Goal: Information Seeking & Learning: Learn about a topic

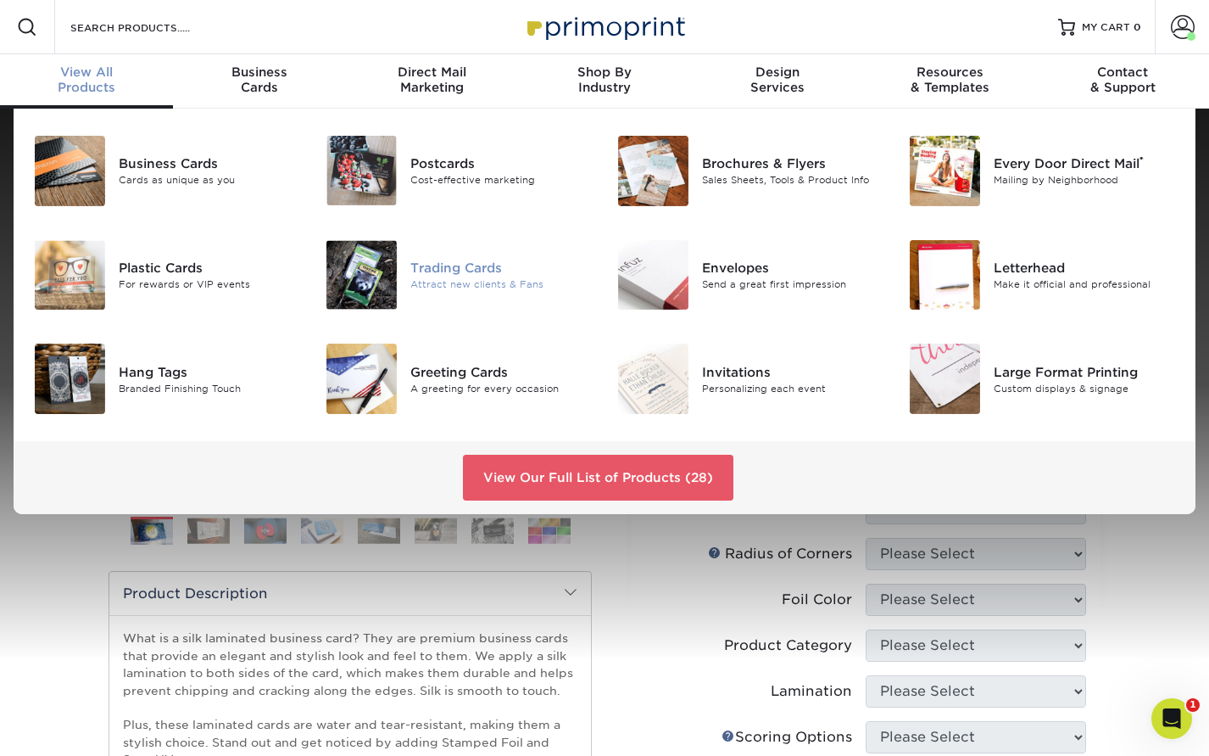
click at [508, 266] on div "Trading Cards" at bounding box center [500, 268] width 181 height 19
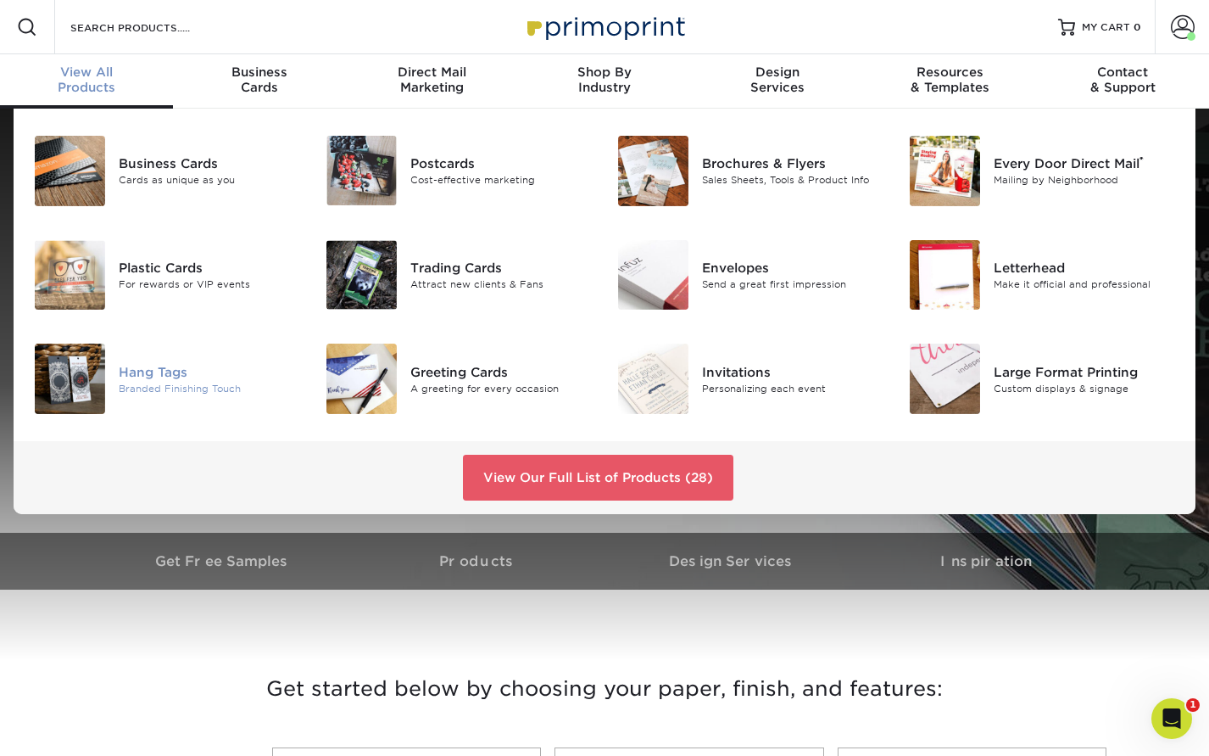
click at [176, 374] on div "Hang Tags" at bounding box center [209, 371] width 181 height 19
click at [138, 366] on div "Hang Tags" at bounding box center [209, 371] width 181 height 19
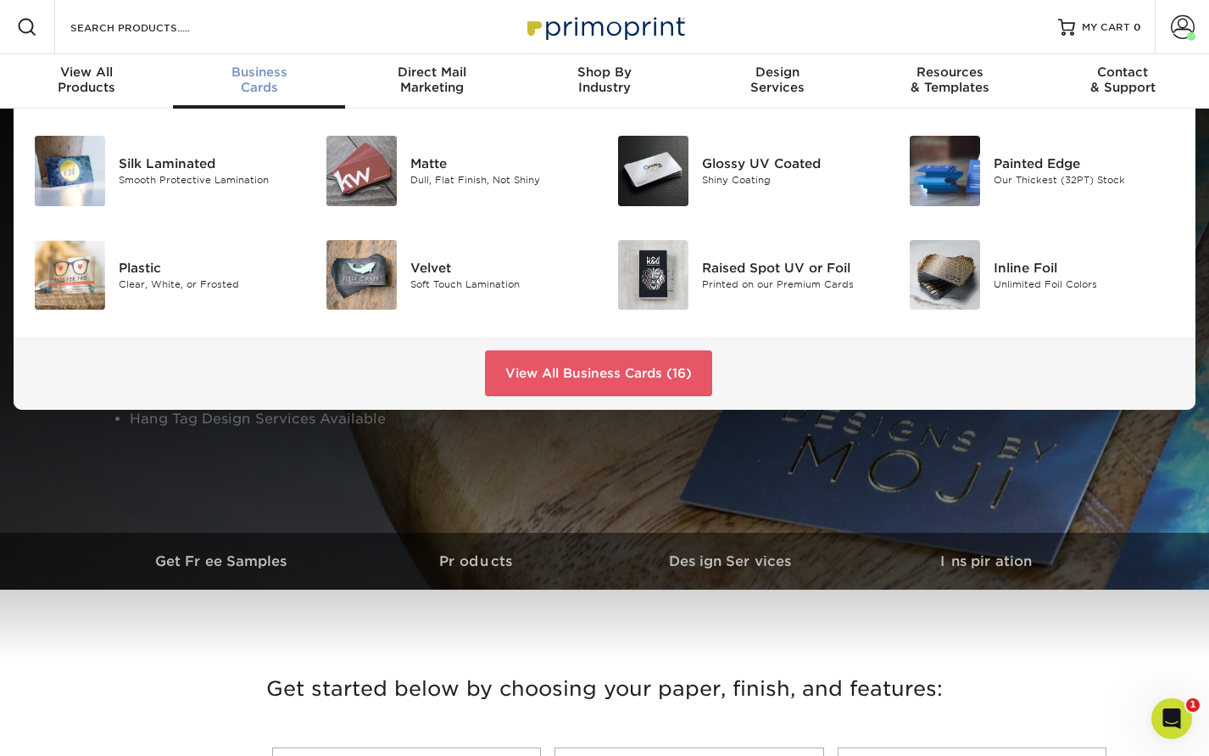
click at [266, 86] on div "Business Cards" at bounding box center [259, 79] width 173 height 31
click at [625, 374] on link "View All Business Cards (16)" at bounding box center [598, 373] width 227 height 46
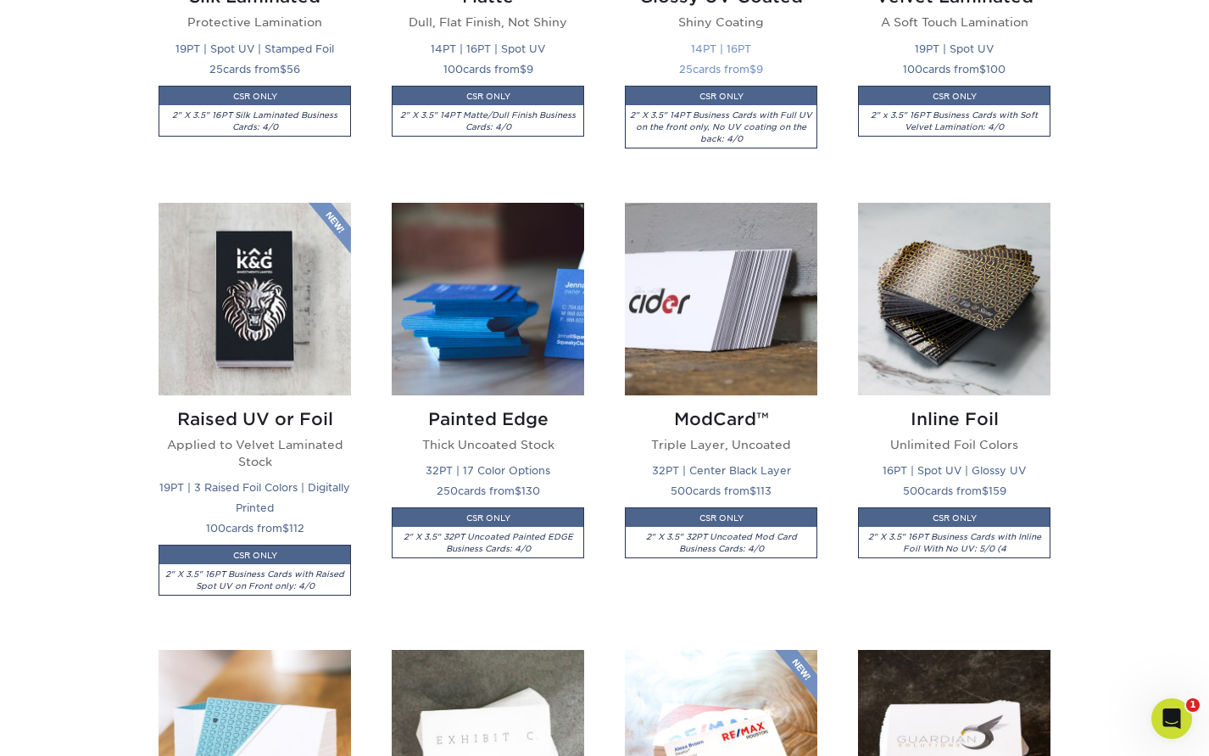
scroll to position [1082, 0]
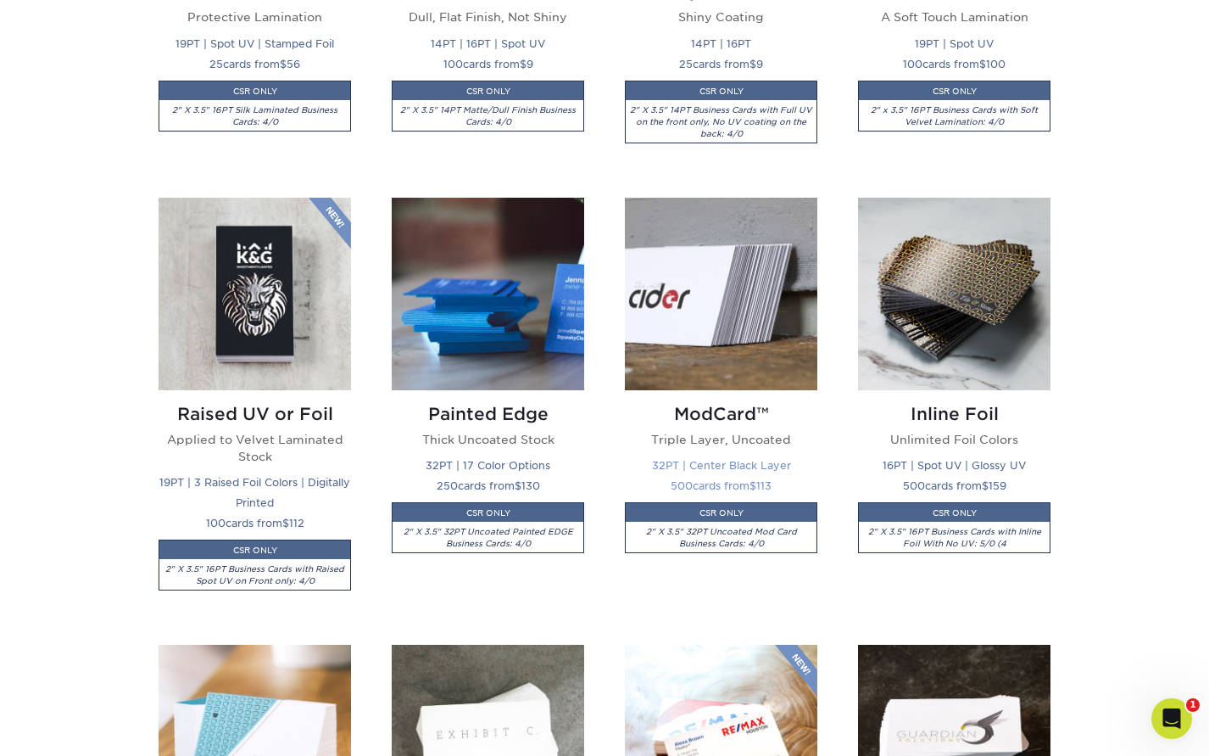
click at [695, 390] on img at bounding box center [721, 294] width 192 height 192
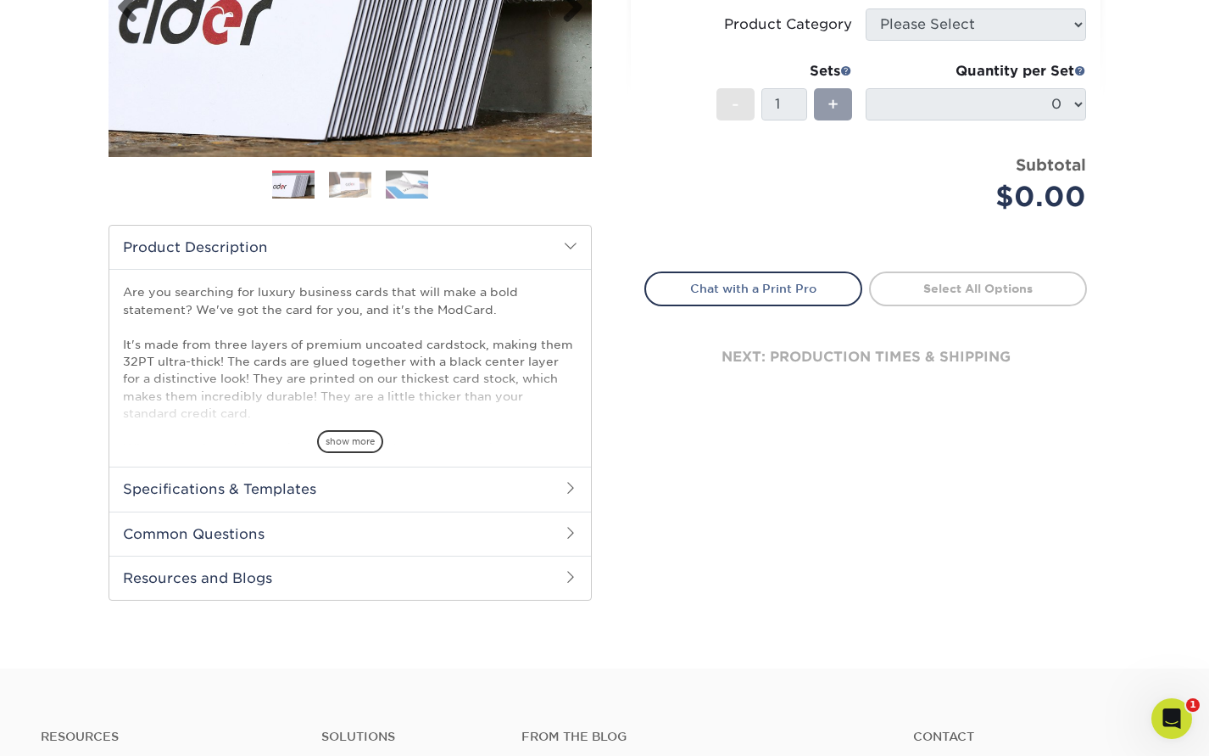
scroll to position [417, 0]
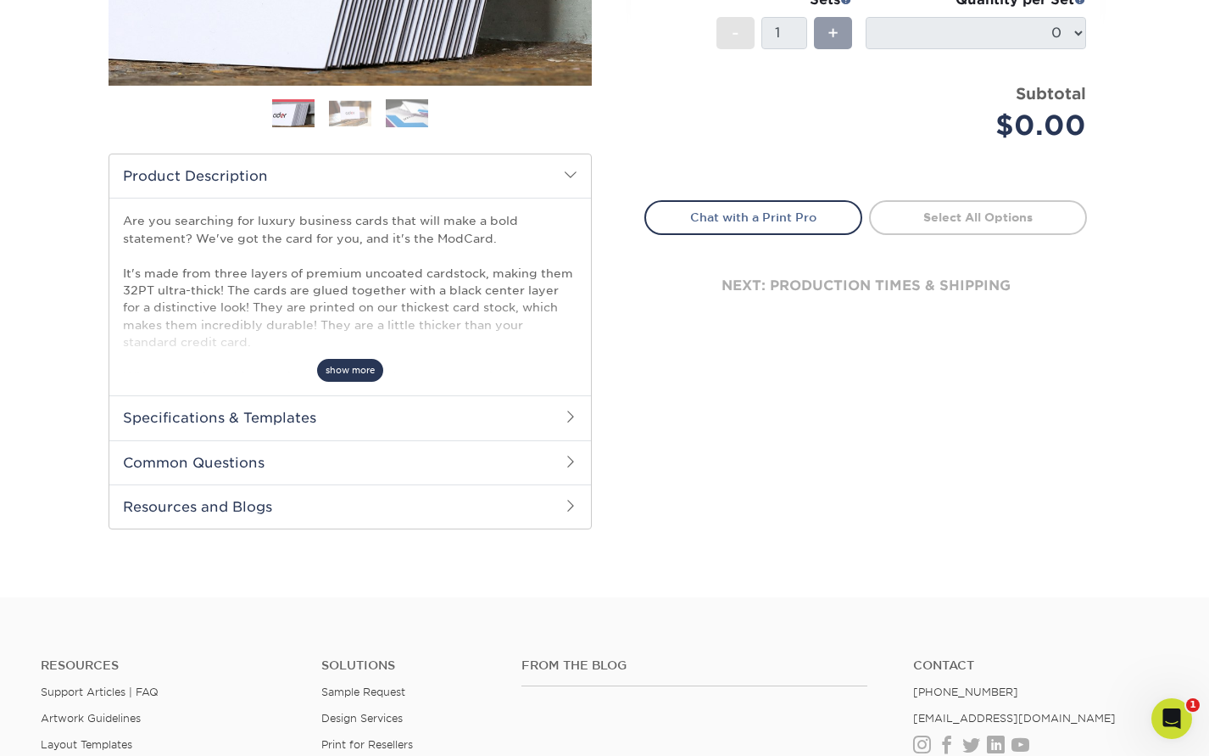
click at [347, 369] on span "show more" at bounding box center [350, 370] width 66 height 23
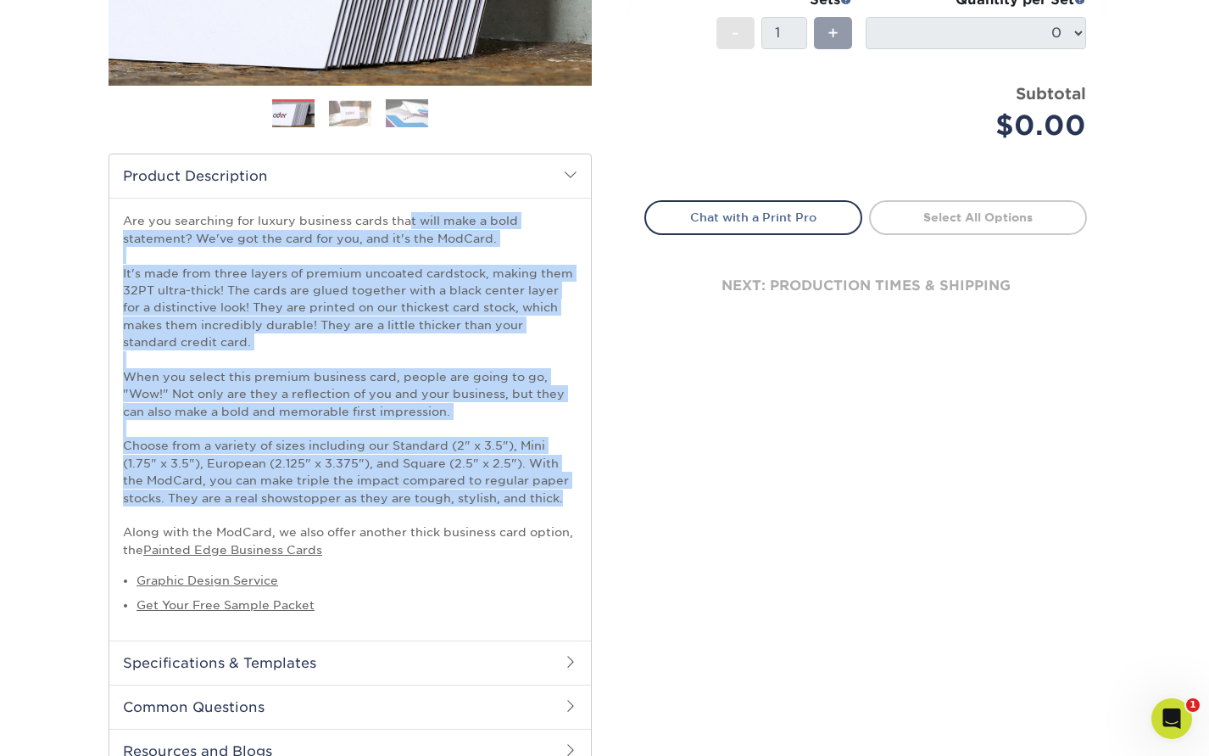
drag, startPoint x: 126, startPoint y: 222, endPoint x: 572, endPoint y: 497, distance: 523.1
click at [572, 497] on p "Are you searching for luxury business cards that will make a bold statement? We…" at bounding box center [350, 385] width 455 height 346
copy p "Are you searching for luxury business cards that will make a bold statement? We…"
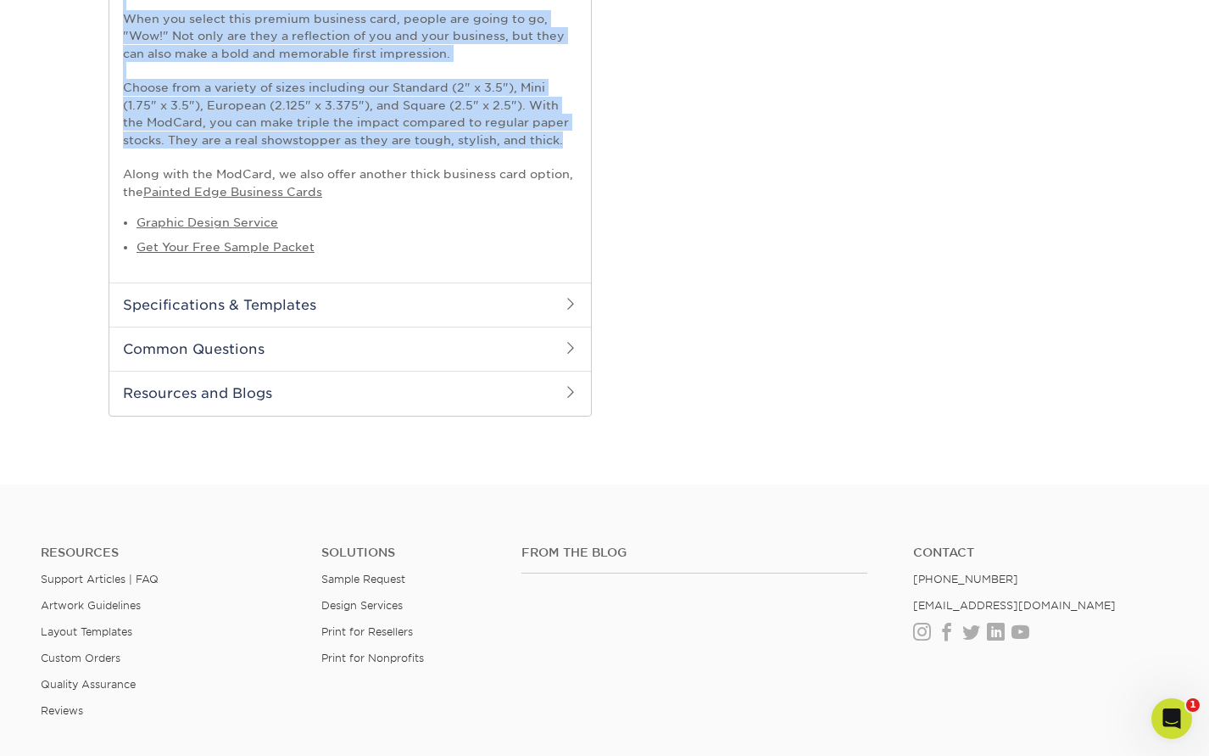
scroll to position [828, 0]
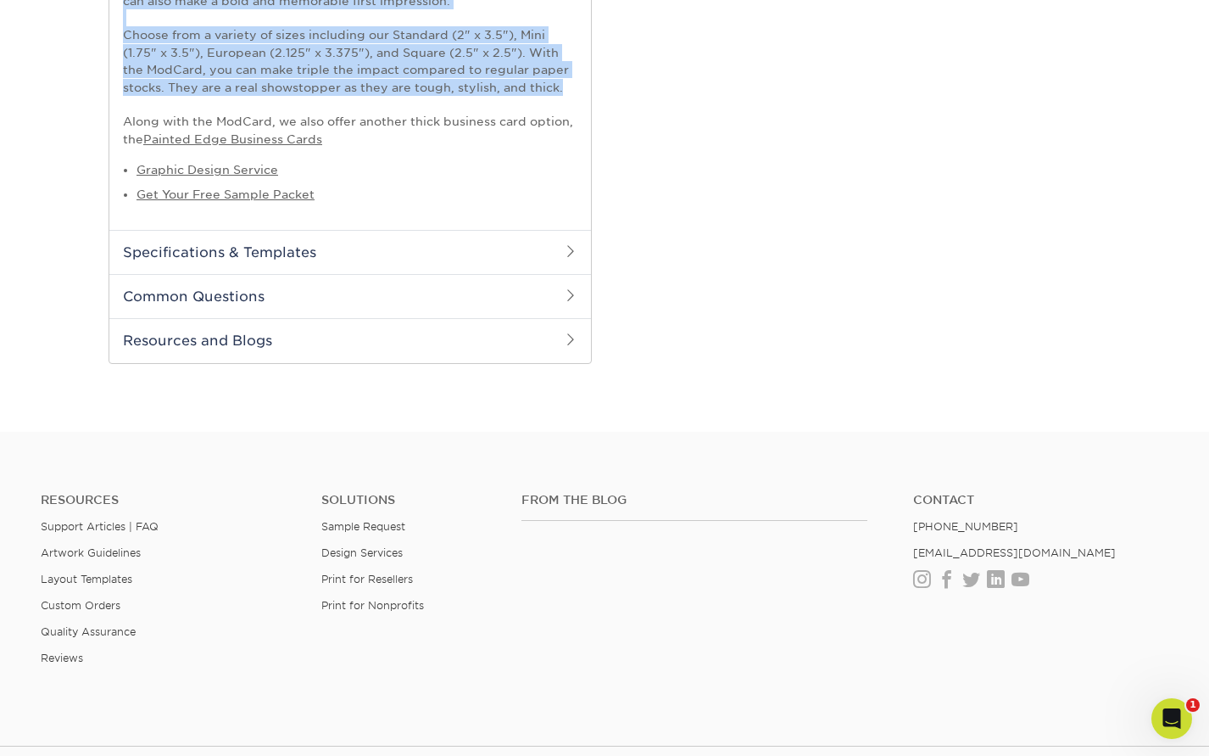
click at [199, 331] on h2 "Resources and Blogs" at bounding box center [350, 340] width 482 height 44
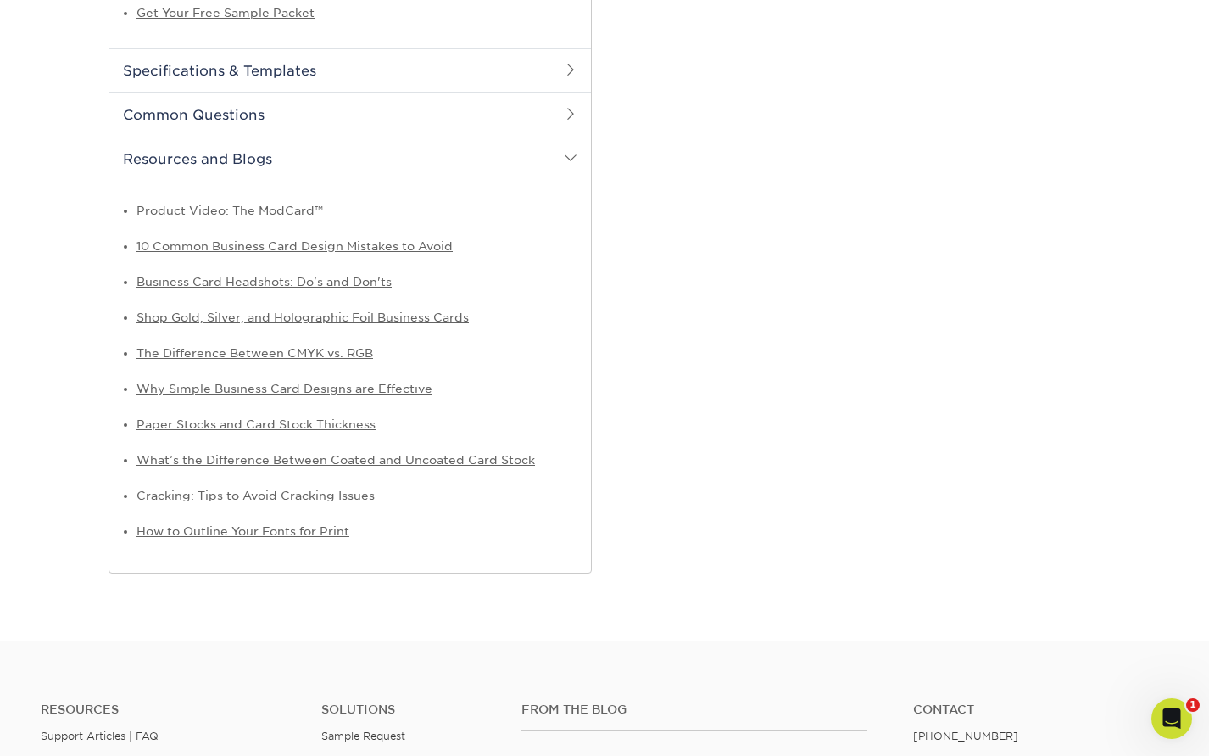
scroll to position [1037, 0]
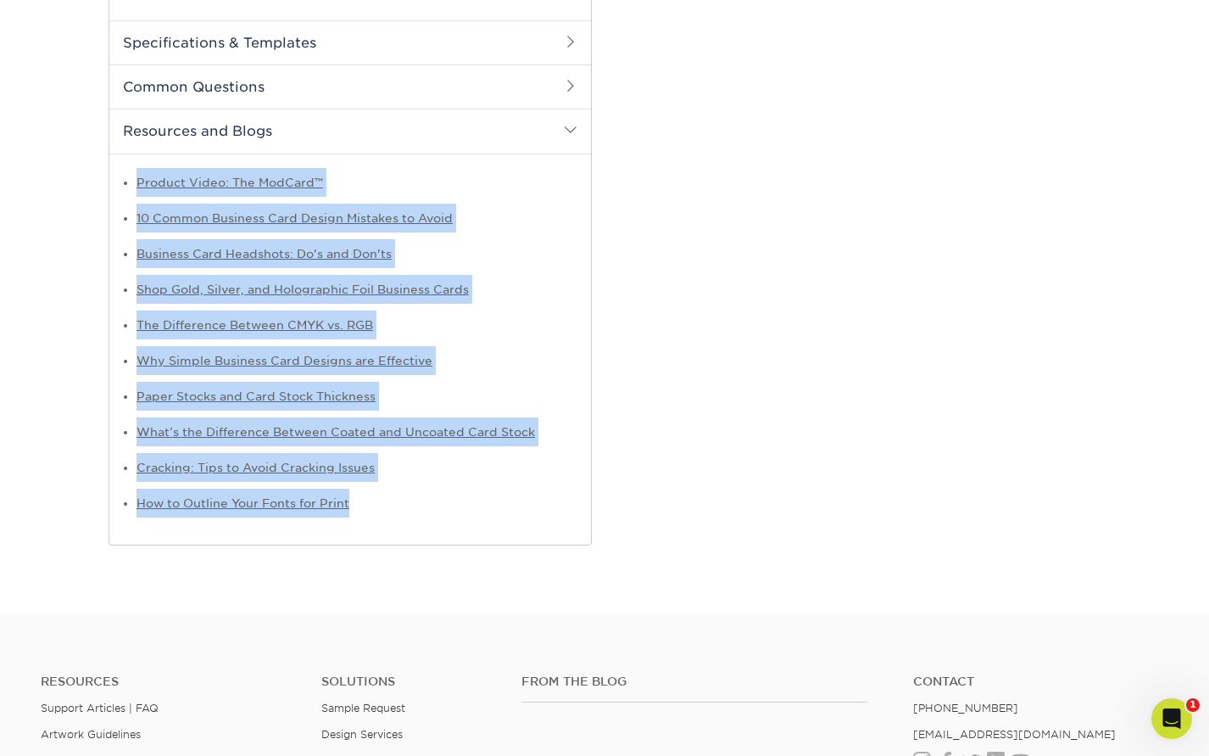
drag, startPoint x: 388, startPoint y: 510, endPoint x: 109, endPoint y: 120, distance: 479.4
click at [109, 120] on div "Resources and Blogs Product Video: The ModCard™ 10 Common Business Card Design …" at bounding box center [350, 326] width 482 height 435
copy ul "Product Video: The ModCard™ 10 Common Business Card Design Mistakes to Avoid Bu…"
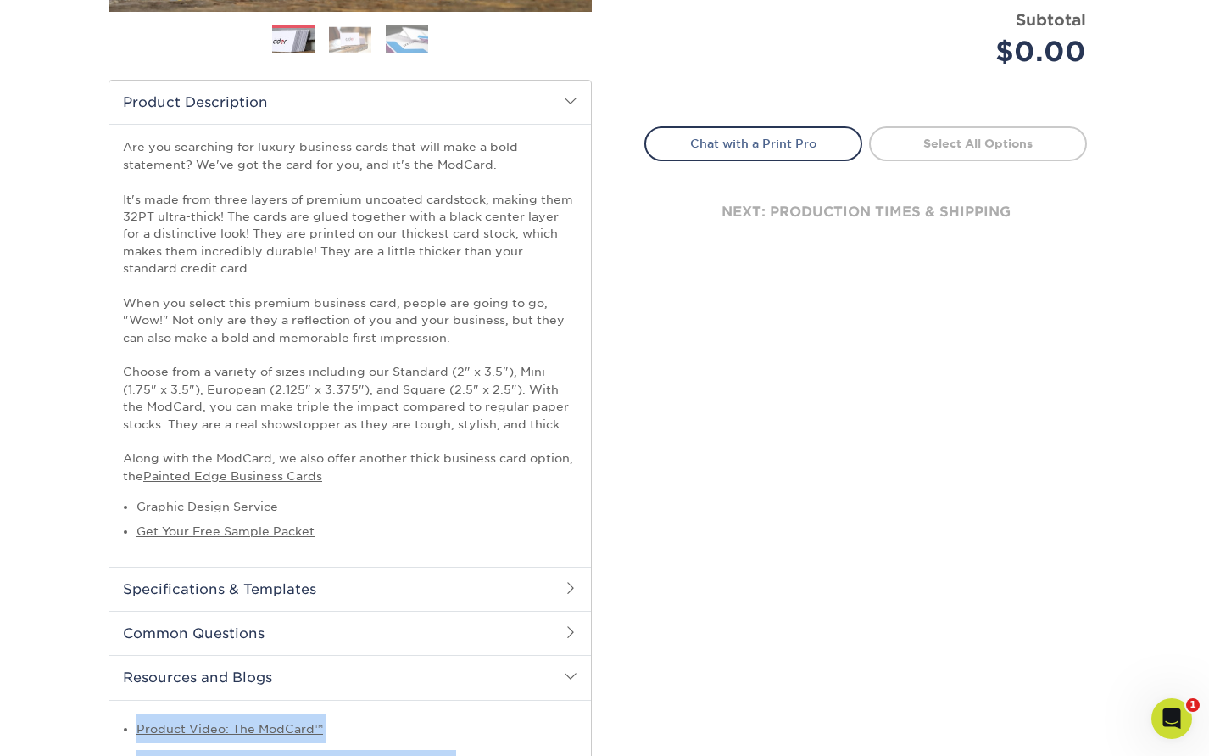
scroll to position [0, 0]
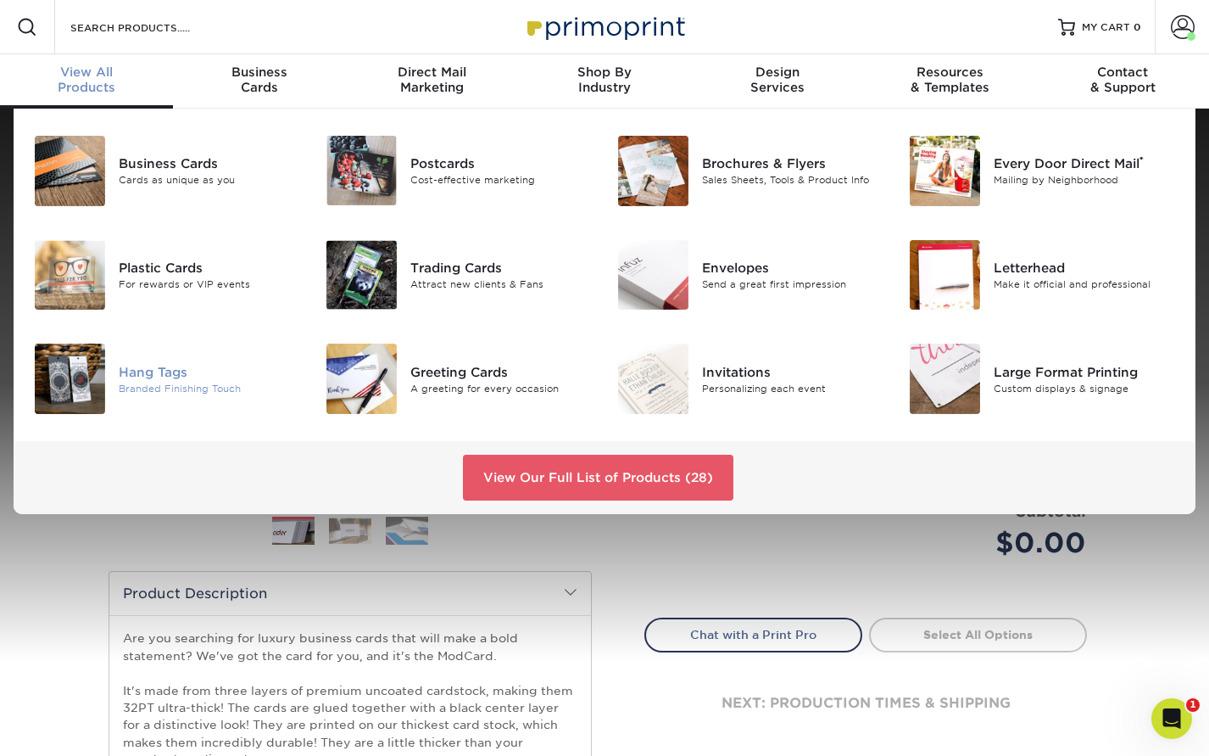
click at [163, 370] on div "Hang Tags" at bounding box center [209, 371] width 181 height 19
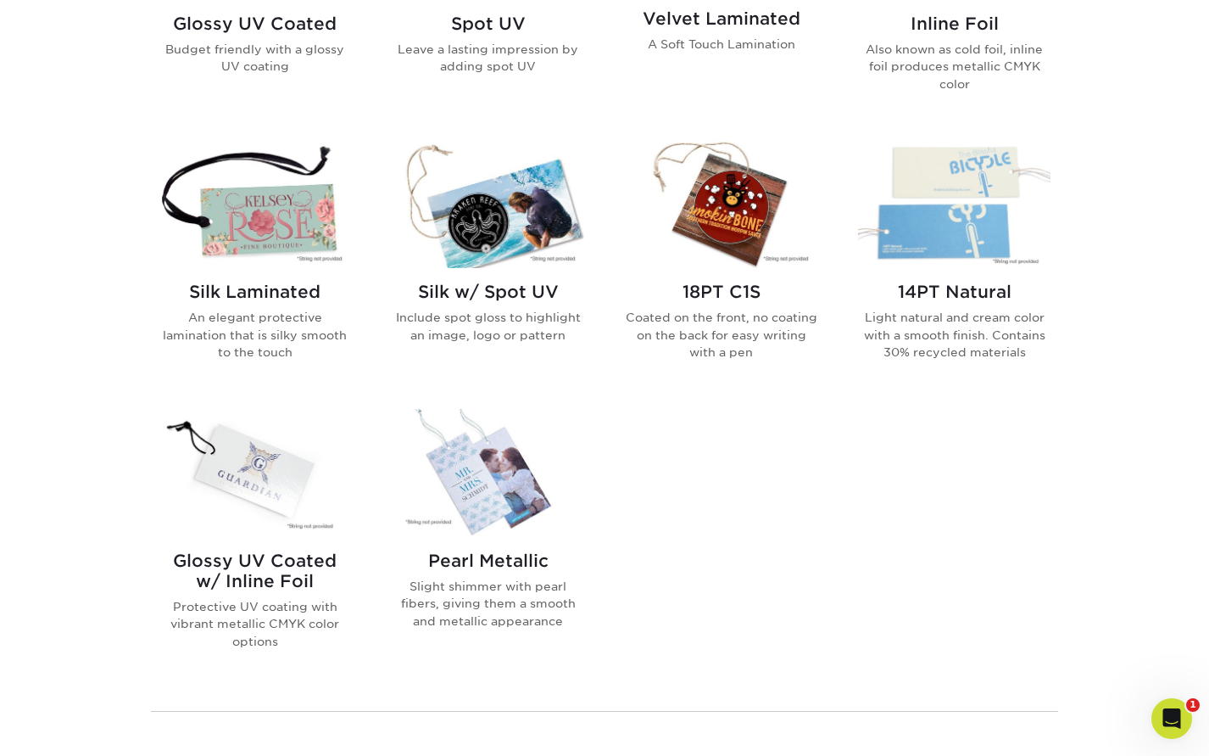
scroll to position [1279, 0]
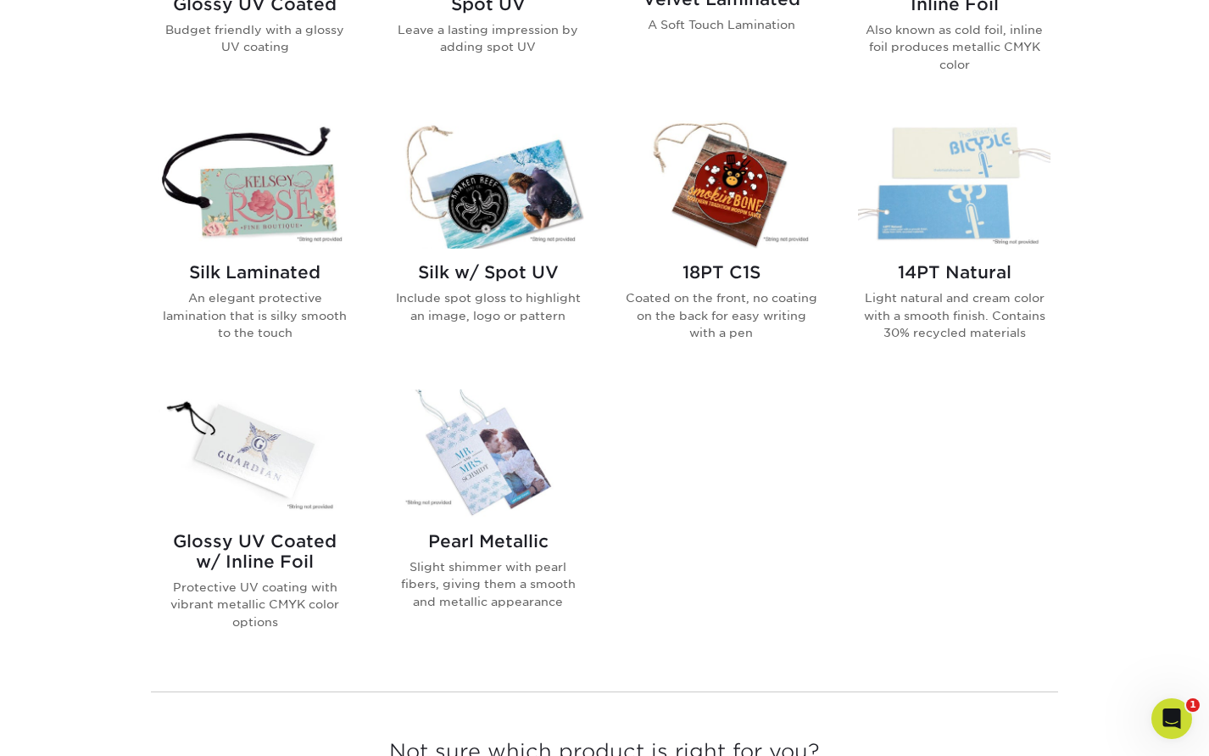
click at [913, 301] on p "Light natural and cream color with a smooth finish. Contains 30% recycled mater…" at bounding box center [954, 315] width 192 height 52
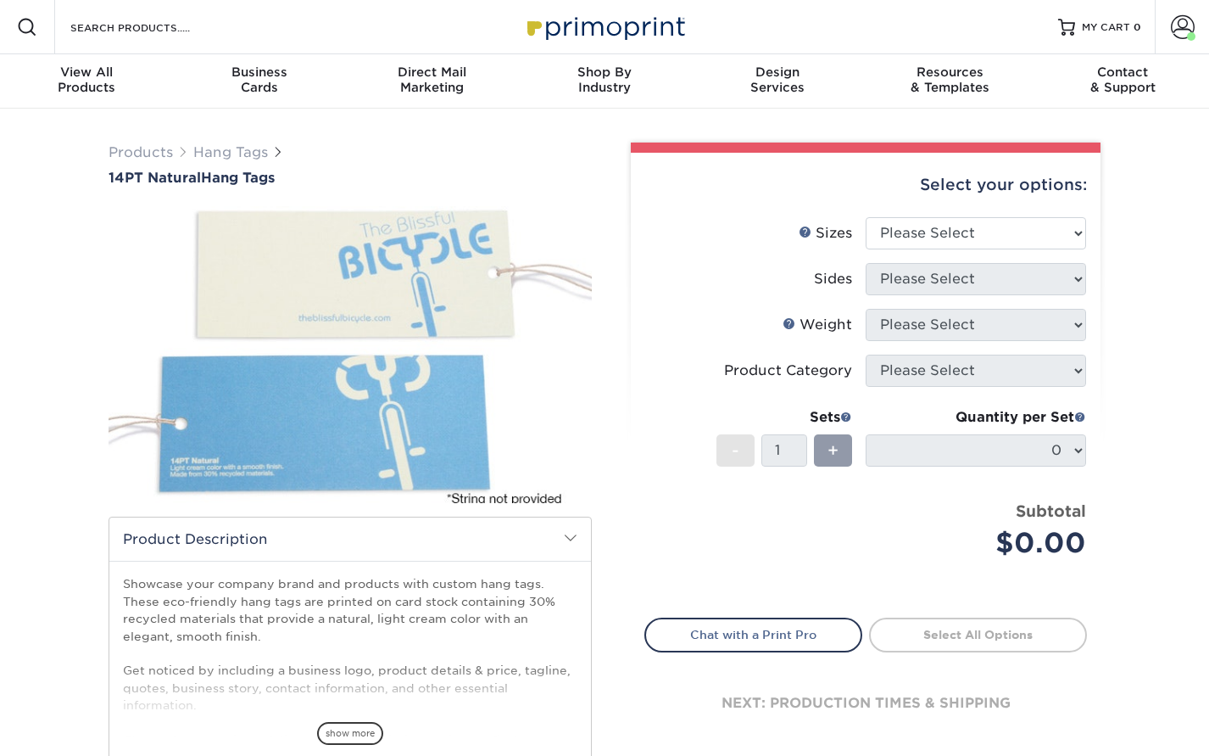
drag, startPoint x: 0, startPoint y: 0, endPoint x: 726, endPoint y: 239, distance: 764.2
click at [727, 239] on label "Sizes Help Sizes" at bounding box center [755, 233] width 220 height 32
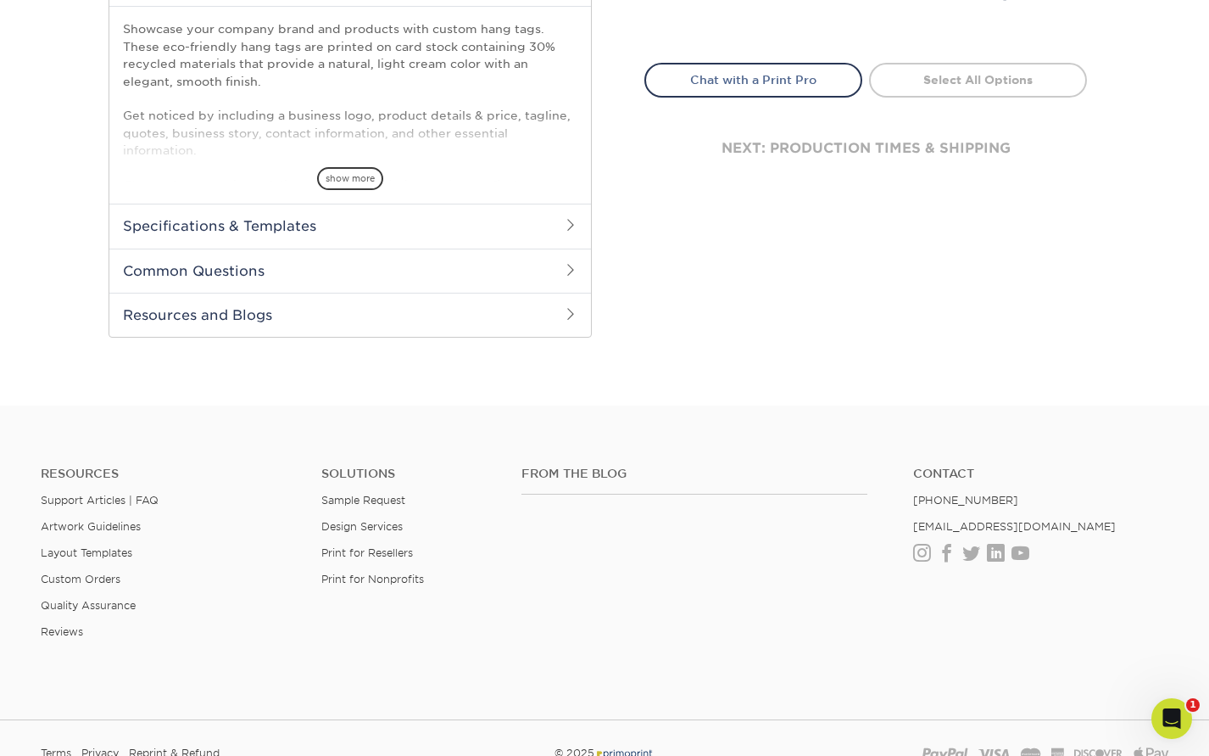
scroll to position [609, 0]
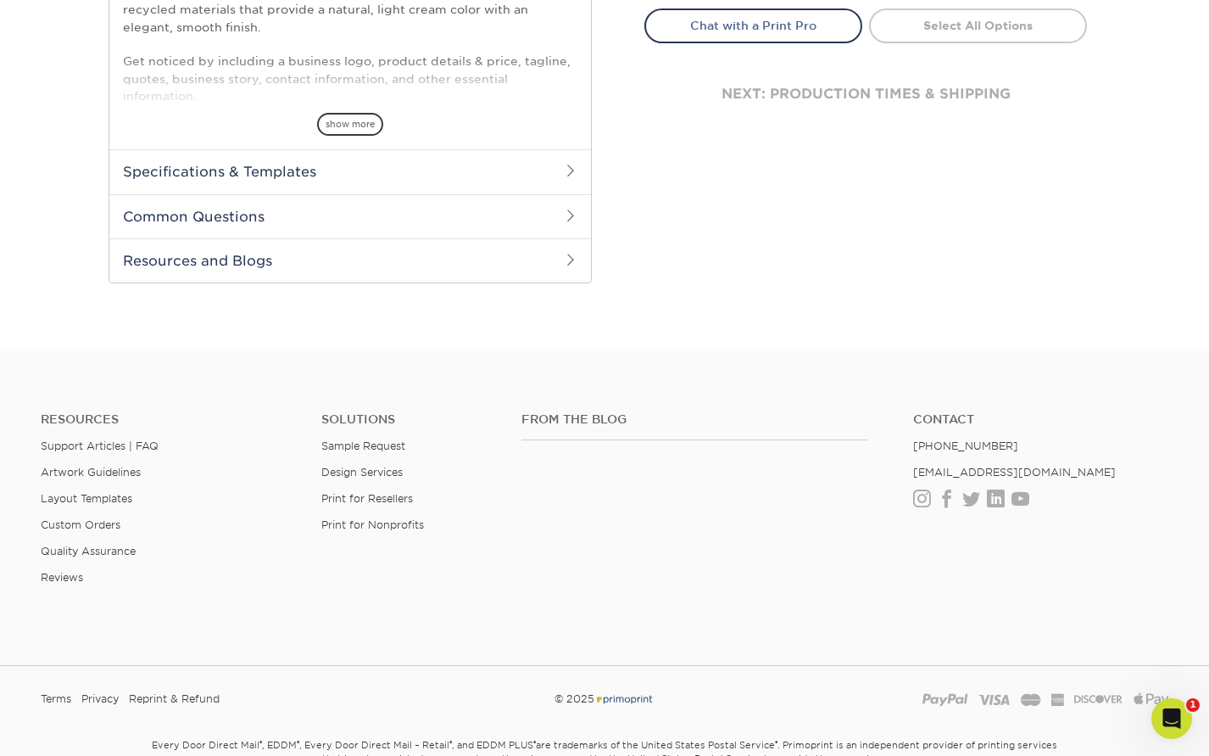
click at [191, 272] on h2 "Resources and Blogs" at bounding box center [350, 260] width 482 height 44
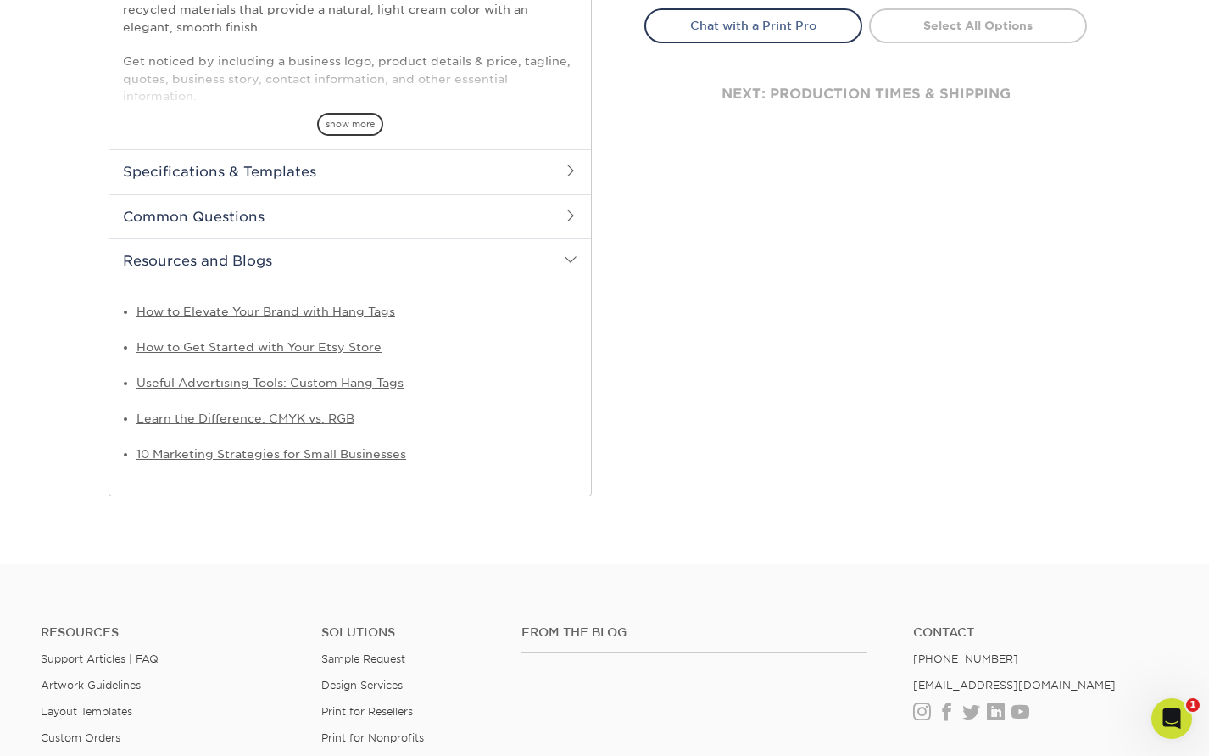
click at [426, 405] on li "Learn the Difference: CMYK vs. RGB" at bounding box center [357, 418] width 441 height 29
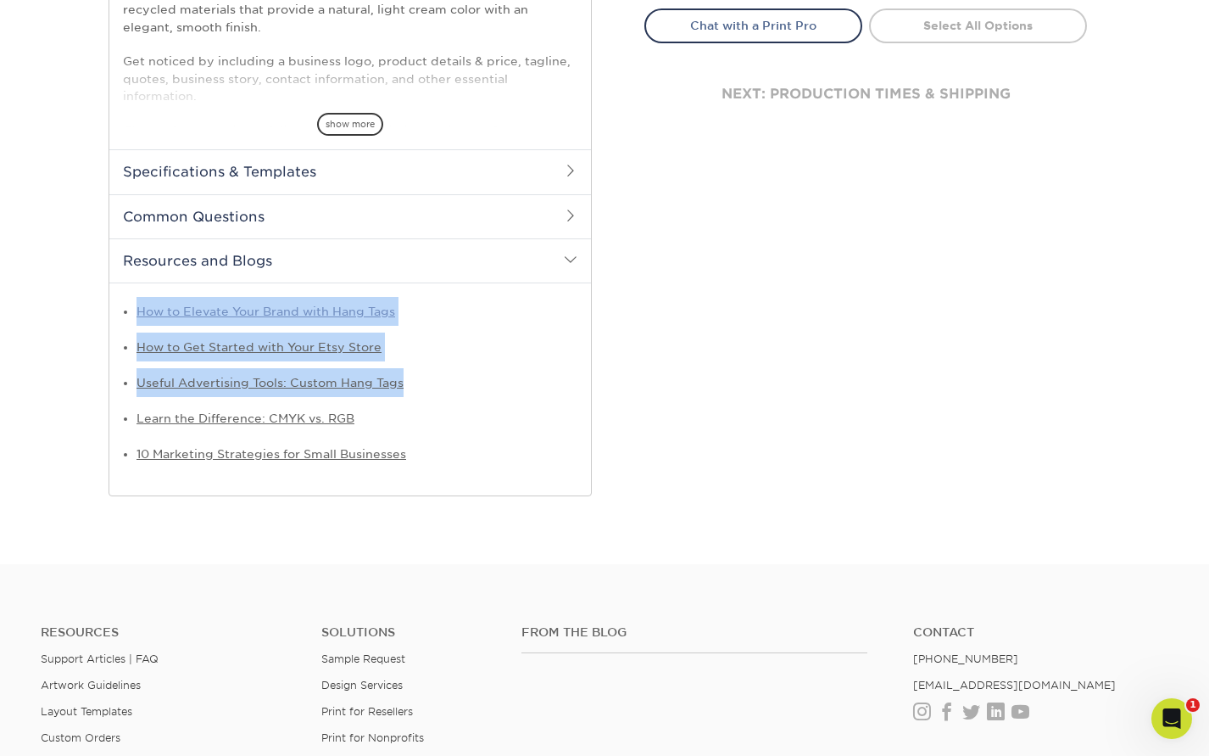
drag, startPoint x: 322, startPoint y: 378, endPoint x: 148, endPoint y: 312, distance: 186.0
click at [137, 308] on ul "How to Elevate Your Brand with Hang Tags How to Get Started with Your Etsy Stor…" at bounding box center [350, 382] width 455 height 171
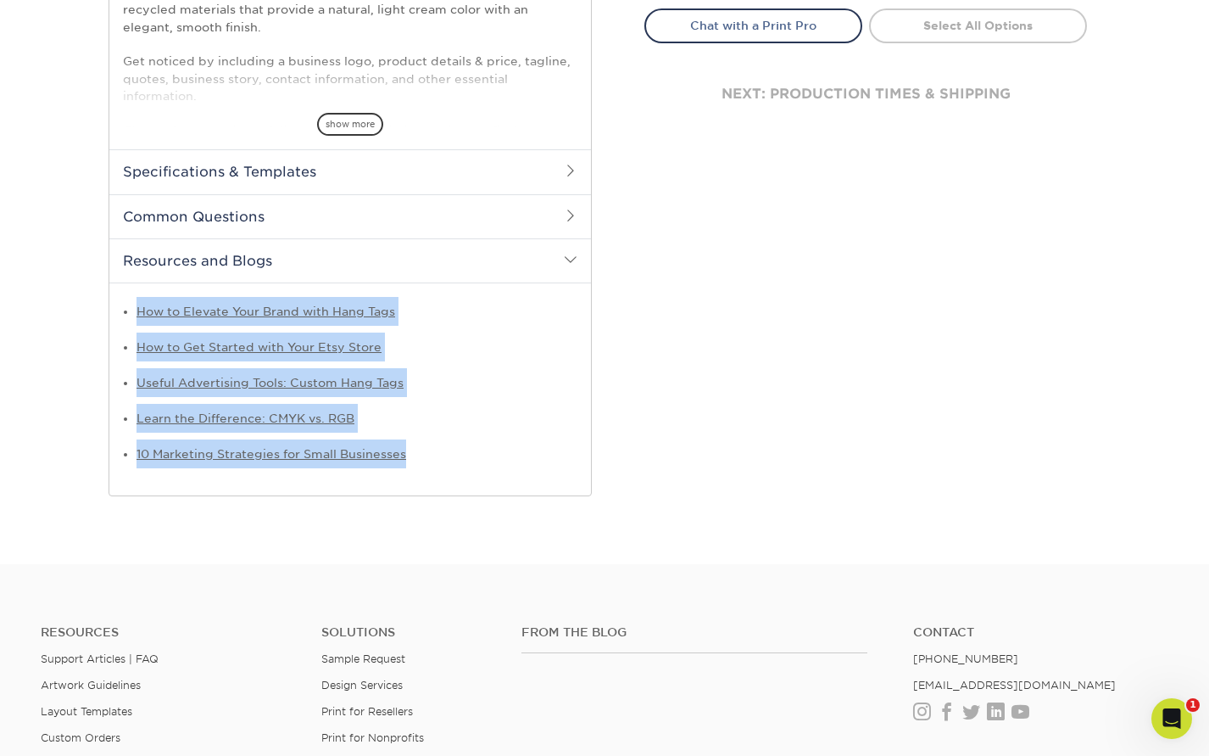
drag, startPoint x: 431, startPoint y: 458, endPoint x: 104, endPoint y: 315, distance: 356.5
click at [98, 315] on div "Products Hang Tags 14PT Natural Hang Tags show more Templates /" at bounding box center [350, 15] width 509 height 962
copy ul "How to Elevate Your Brand with Hang Tags How to Get Started with Your Etsy Stor…"
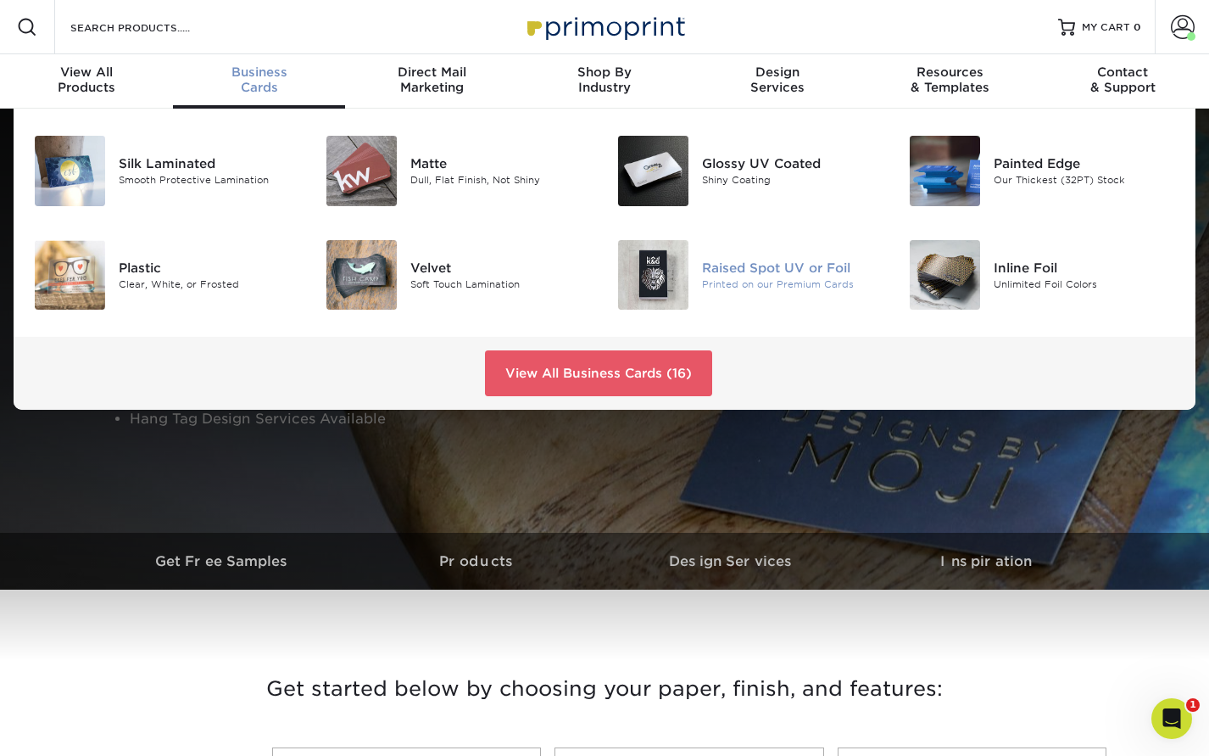
click at [784, 268] on div "Raised Spot UV or Foil" at bounding box center [792, 268] width 181 height 19
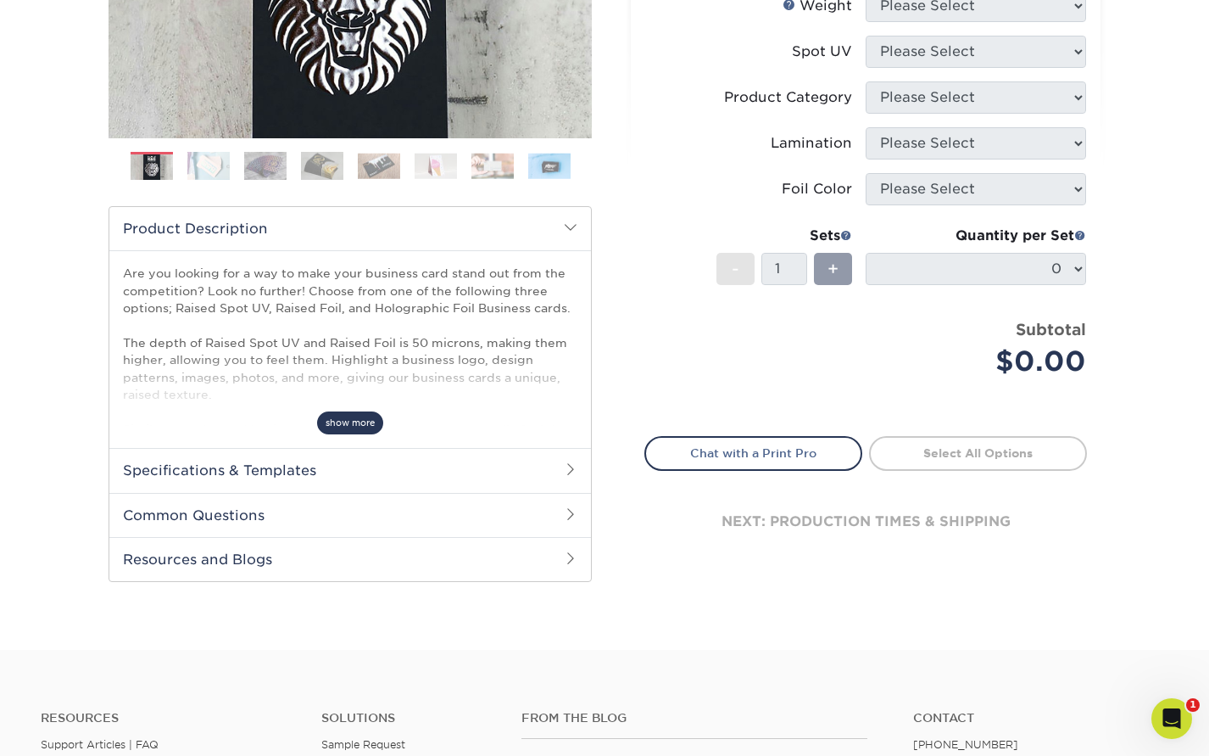
scroll to position [483, 0]
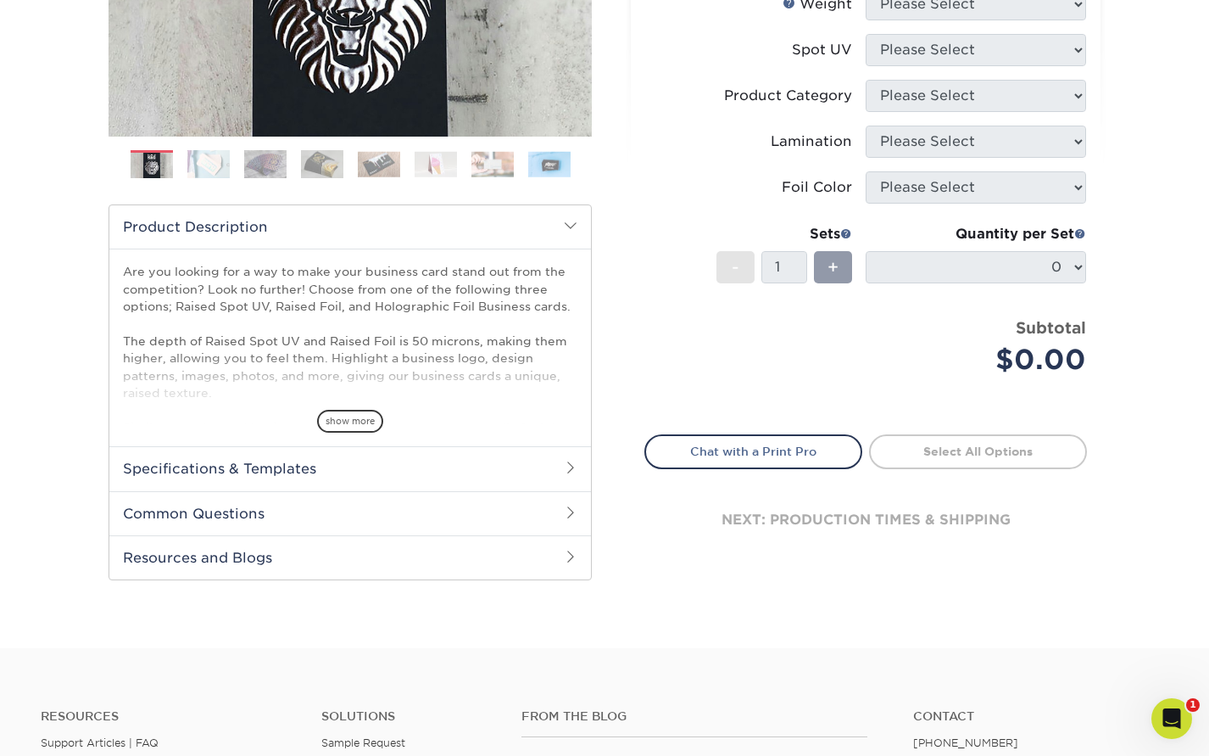
click at [349, 421] on span "show more" at bounding box center [350, 421] width 66 height 23
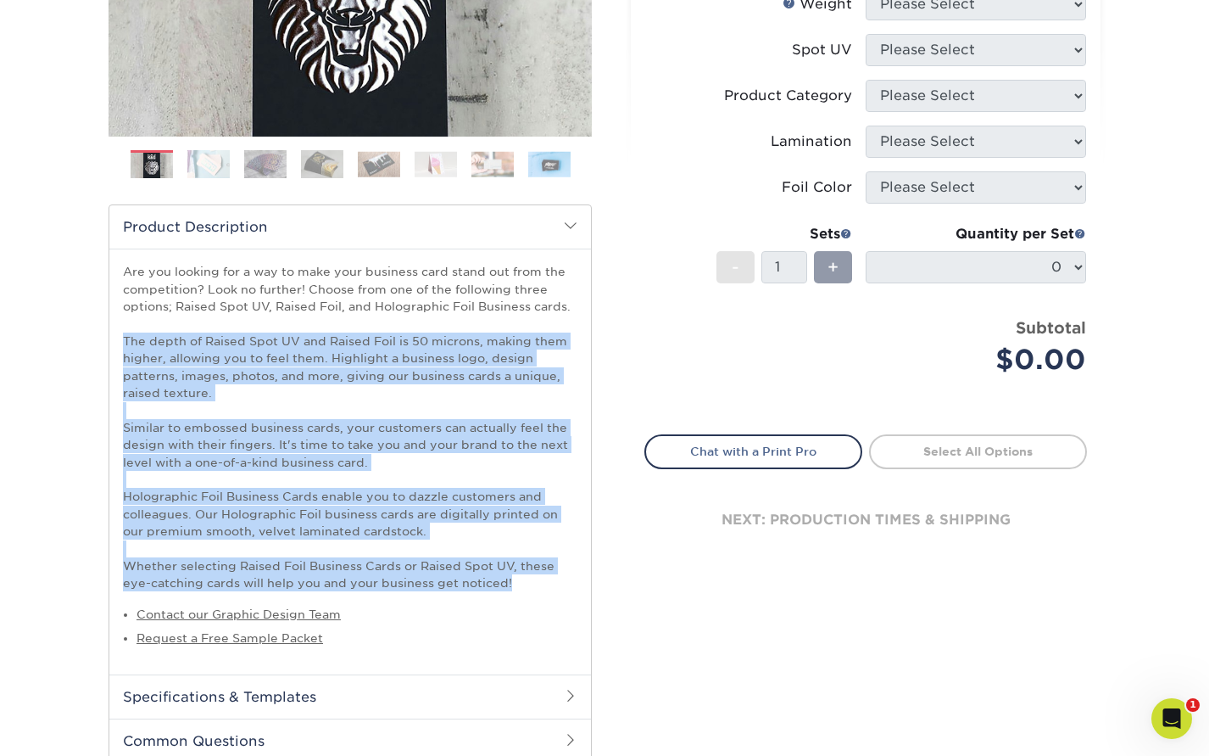
drag, startPoint x: 125, startPoint y: 338, endPoint x: 554, endPoint y: 577, distance: 490.1
click at [554, 577] on p "Are you looking for a way to make your business card stand out from the competi…" at bounding box center [350, 427] width 455 height 328
copy p "The depth of Raised Spot UV and Raised Foil is 50 microns, making them higher, …"
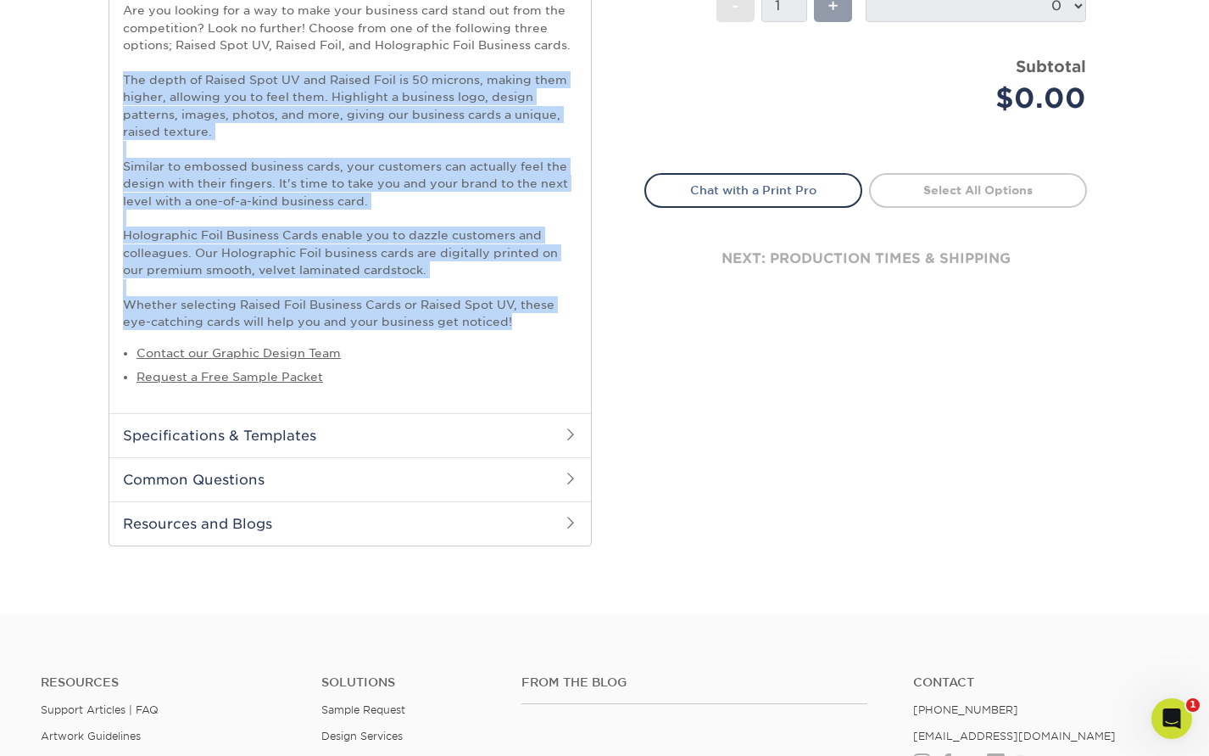
scroll to position [771, 0]
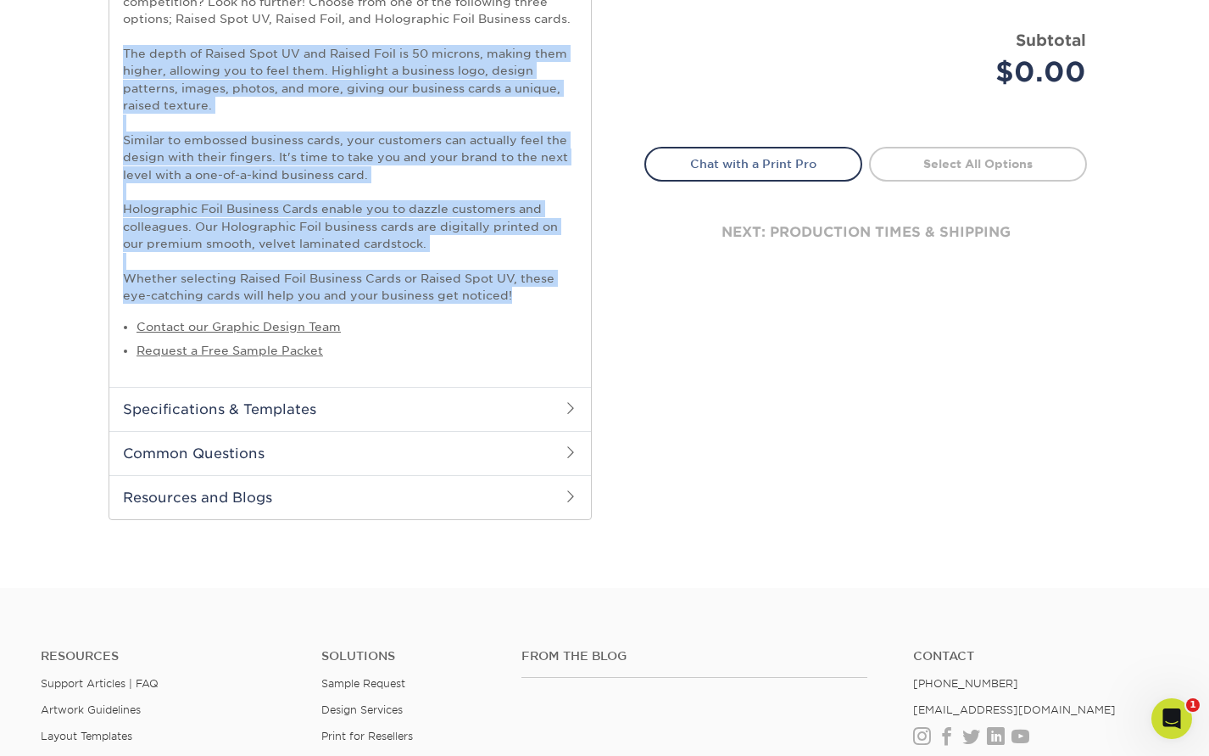
click at [218, 498] on h2 "Resources and Blogs" at bounding box center [350, 497] width 482 height 44
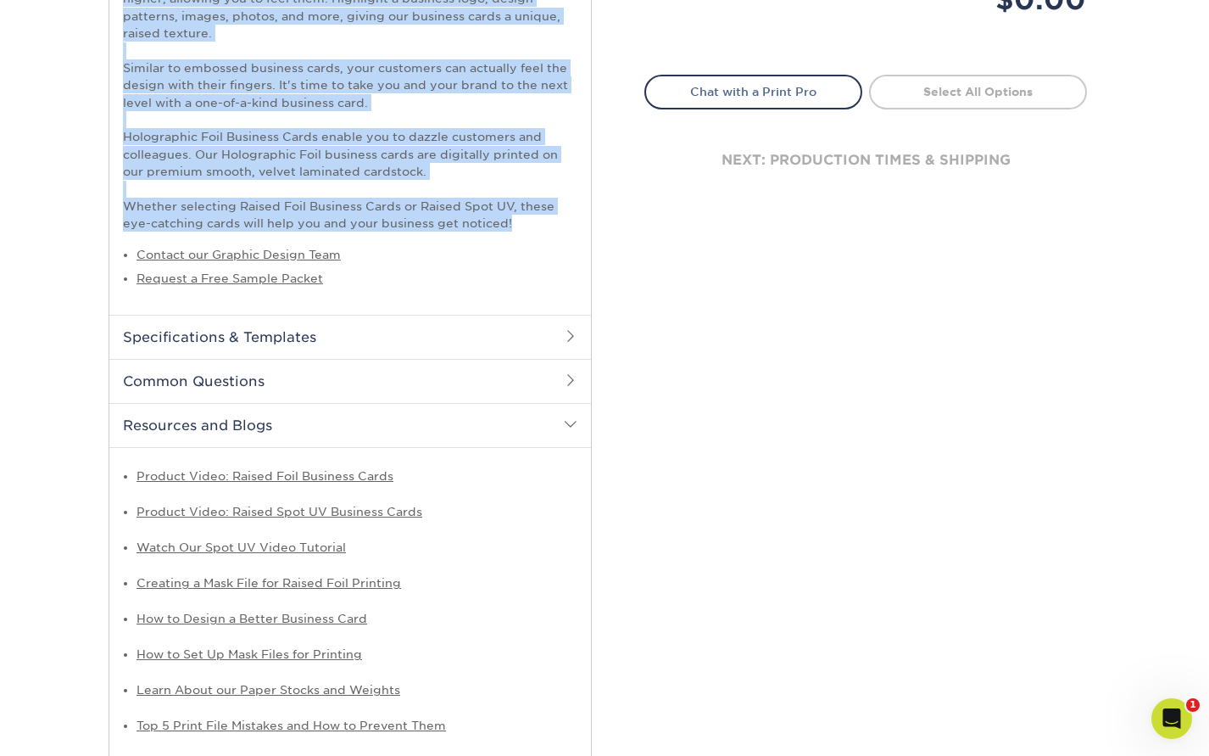
scroll to position [863, 0]
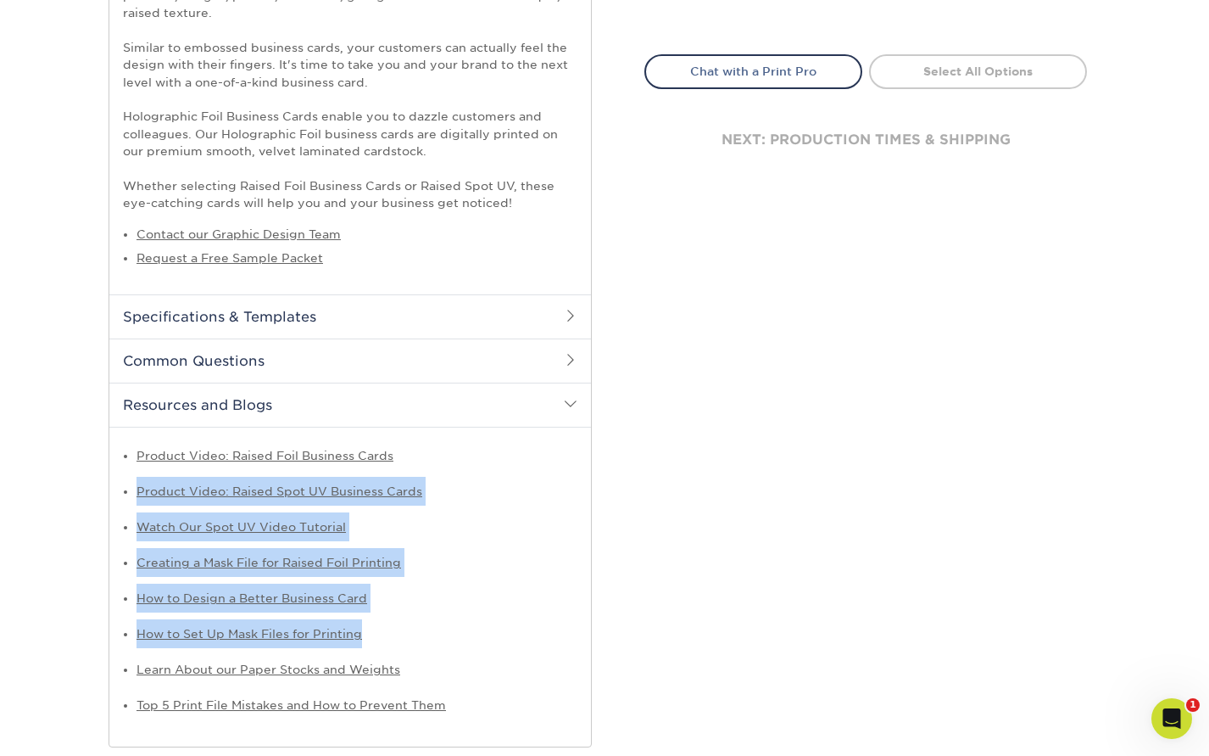
drag, startPoint x: 137, startPoint y: 482, endPoint x: 473, endPoint y: 631, distance: 368.2
click at [474, 630] on ul "Product Video: Raised Foil Business Cards Product Video: Raised Spot UV Busines…" at bounding box center [350, 580] width 455 height 278
copy ul "Product Video: Raised Spot UV Business Cards Watch Our Spot UV Video Tutorial C…"
